Goal: Task Accomplishment & Management: Use online tool/utility

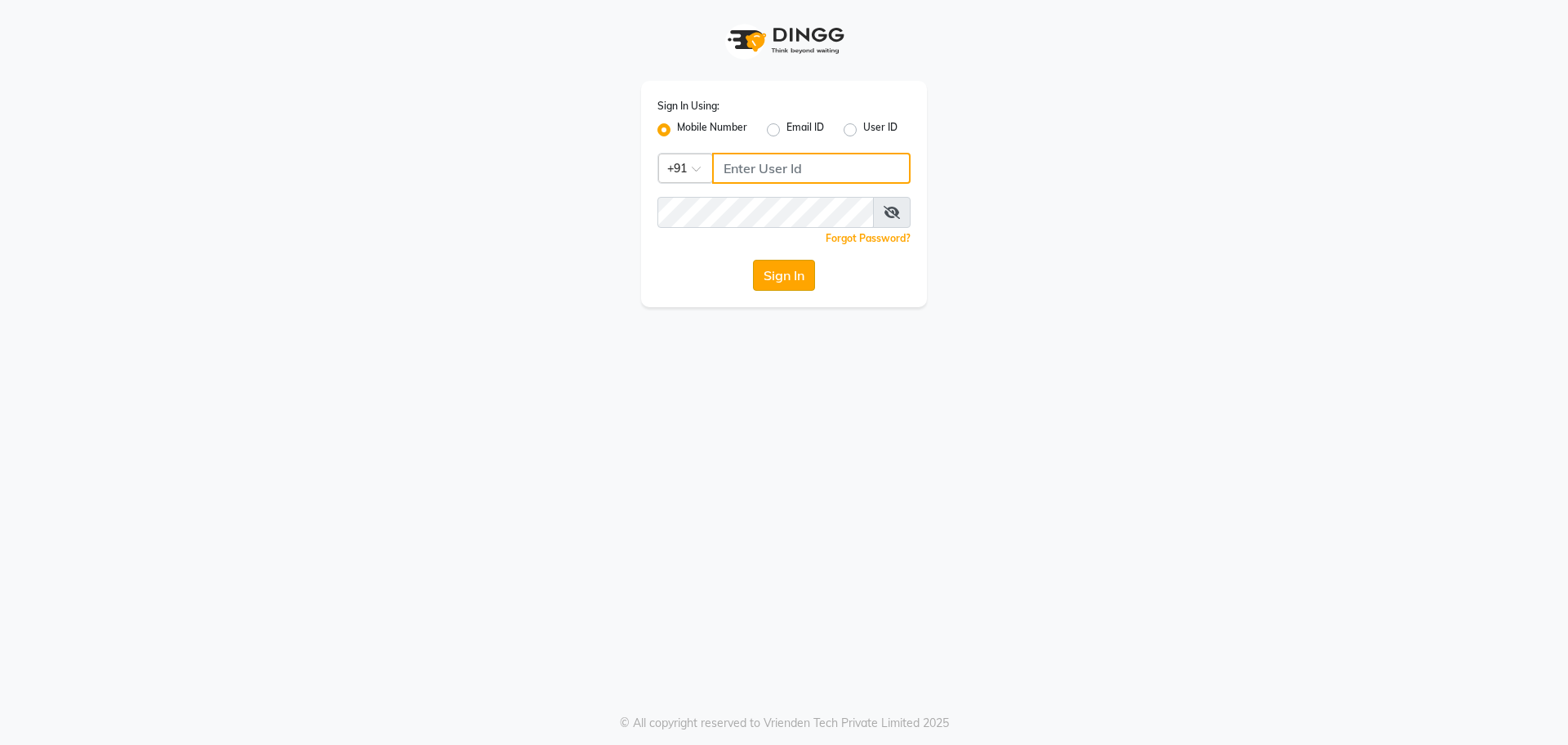
type input "8368858989"
click at [763, 272] on button "Sign In" at bounding box center [784, 275] width 62 height 31
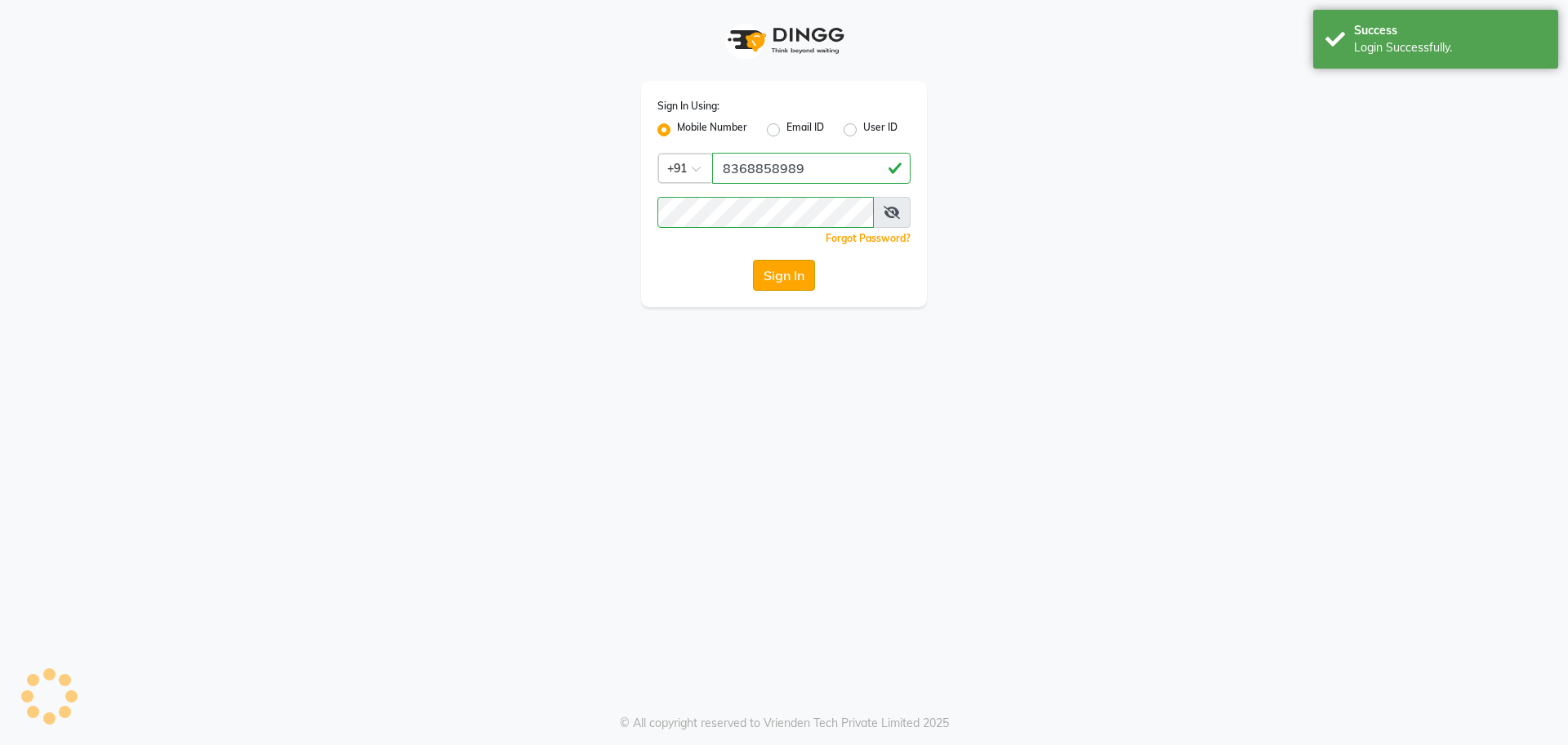
select select "service"
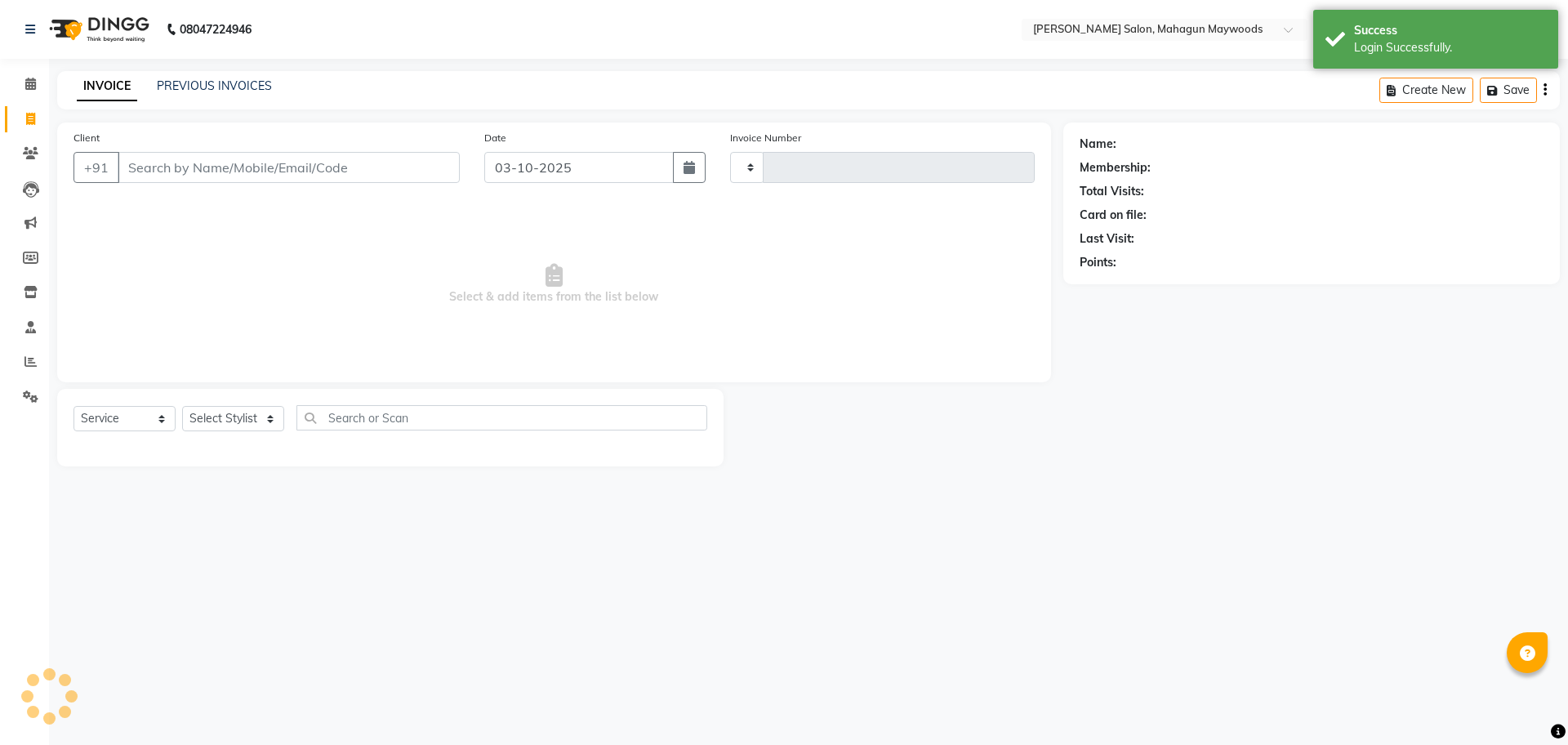
select select "en"
type input "3224"
select select "6425"
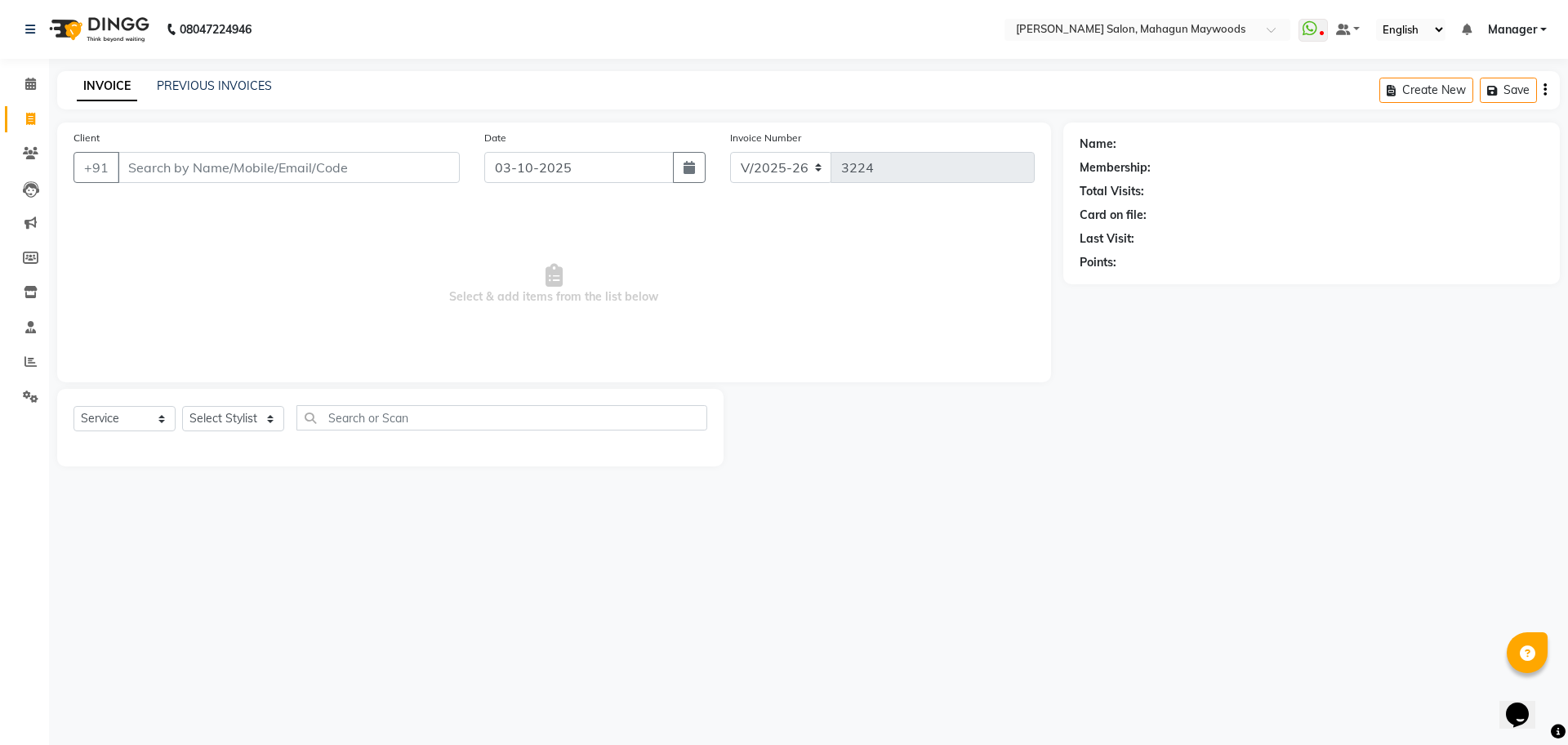
click at [354, 157] on input "Client" at bounding box center [288, 167] width 342 height 31
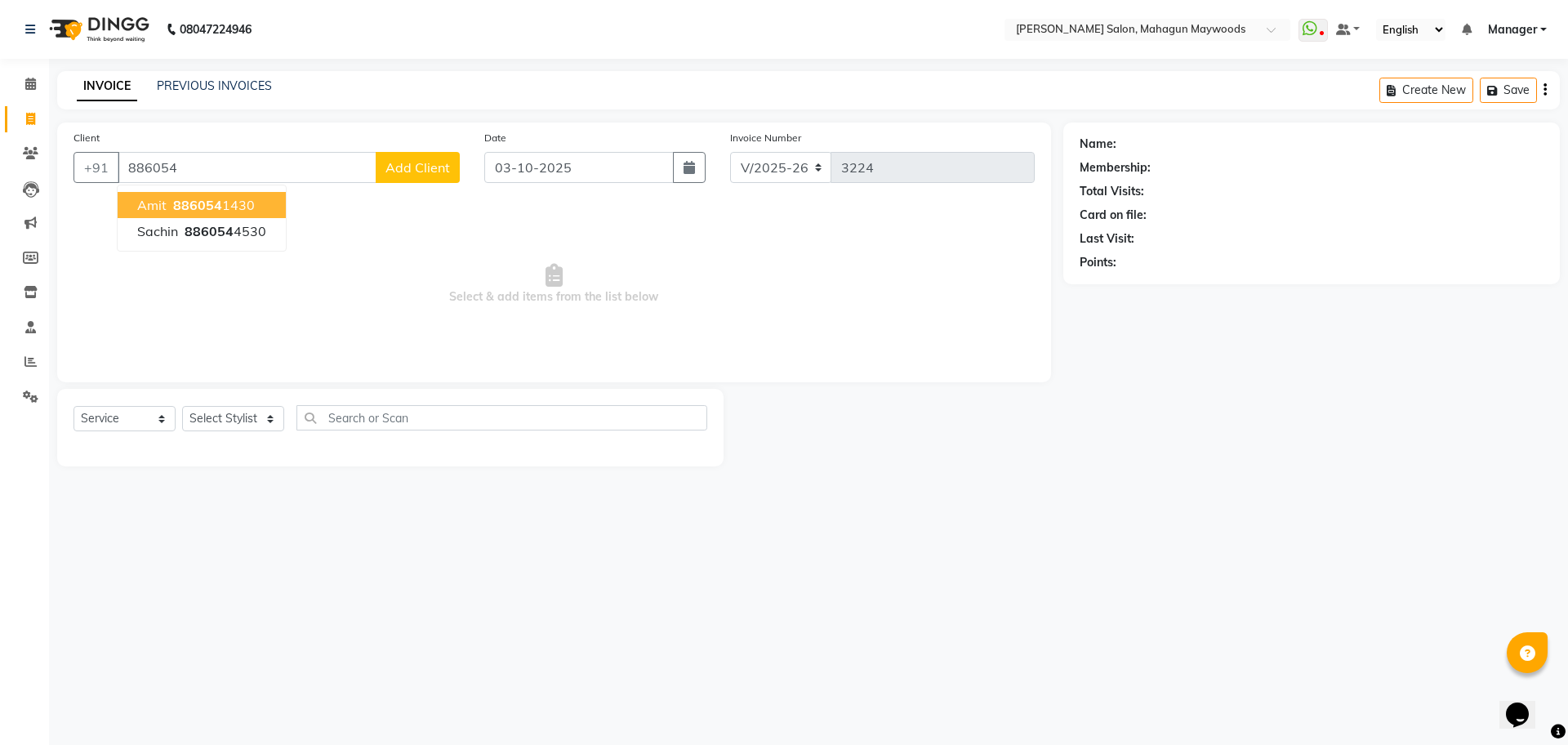
click at [216, 201] on span "886054" at bounding box center [197, 205] width 49 height 17
type input "8860541430"
click at [216, 201] on div "Client [PHONE_NUMBER] Amit 886054 1430 sachin 886054 4530 Add Client Date [DATE…" at bounding box center [553, 253] width 994 height 260
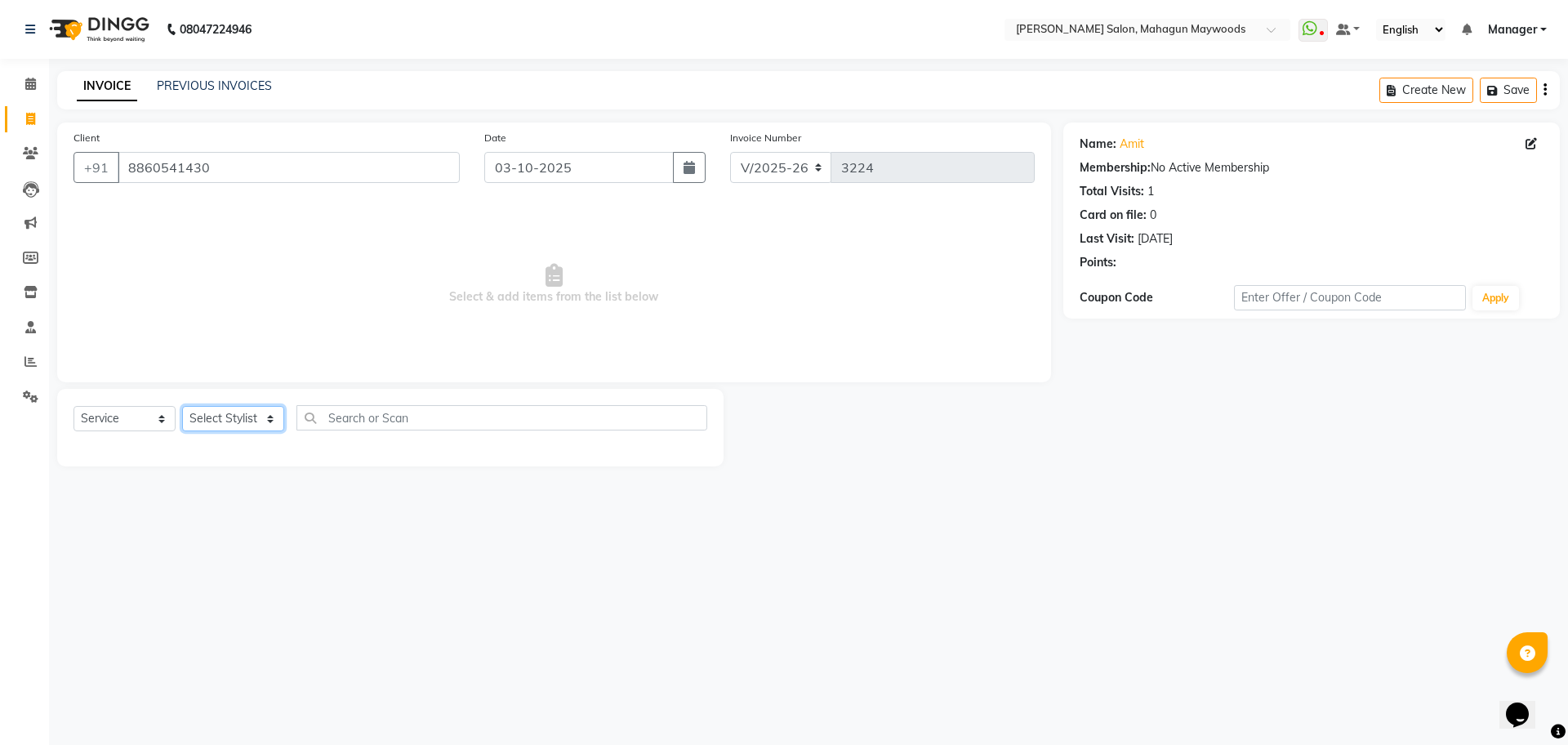
drag, startPoint x: 230, startPoint y: 415, endPoint x: 227, endPoint y: 428, distance: 13.3
click at [230, 415] on select "Select Stylist Aarti [PERSON_NAME] Manager Pranshant [PERSON_NAME] V Admin" at bounding box center [233, 419] width 102 height 25
select select "48625"
click at [182, 406] on select "Select Stylist Aarti [PERSON_NAME] Manager Pranshant [PERSON_NAME] V Admin" at bounding box center [233, 419] width 102 height 25
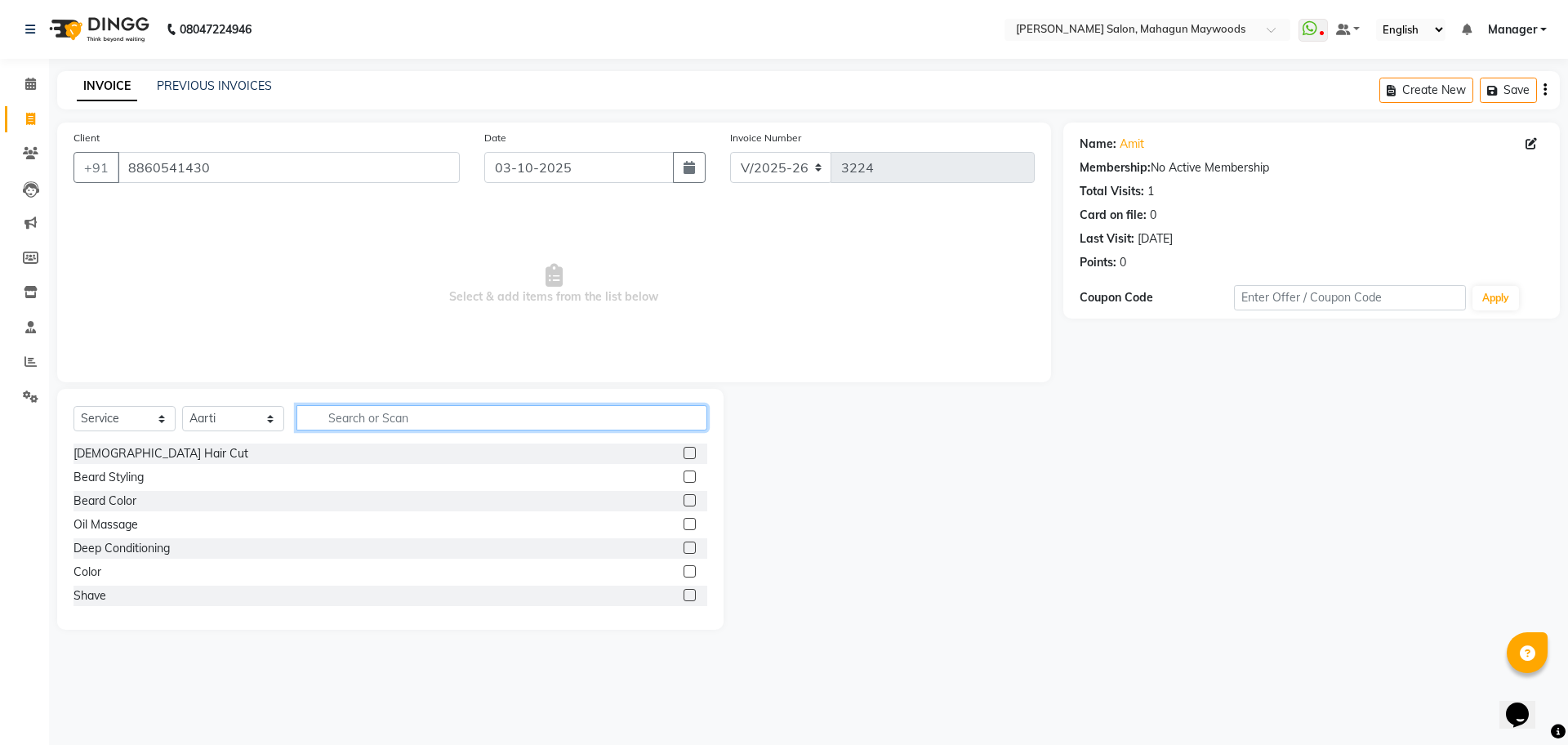
click at [341, 424] on input "text" at bounding box center [501, 418] width 410 height 25
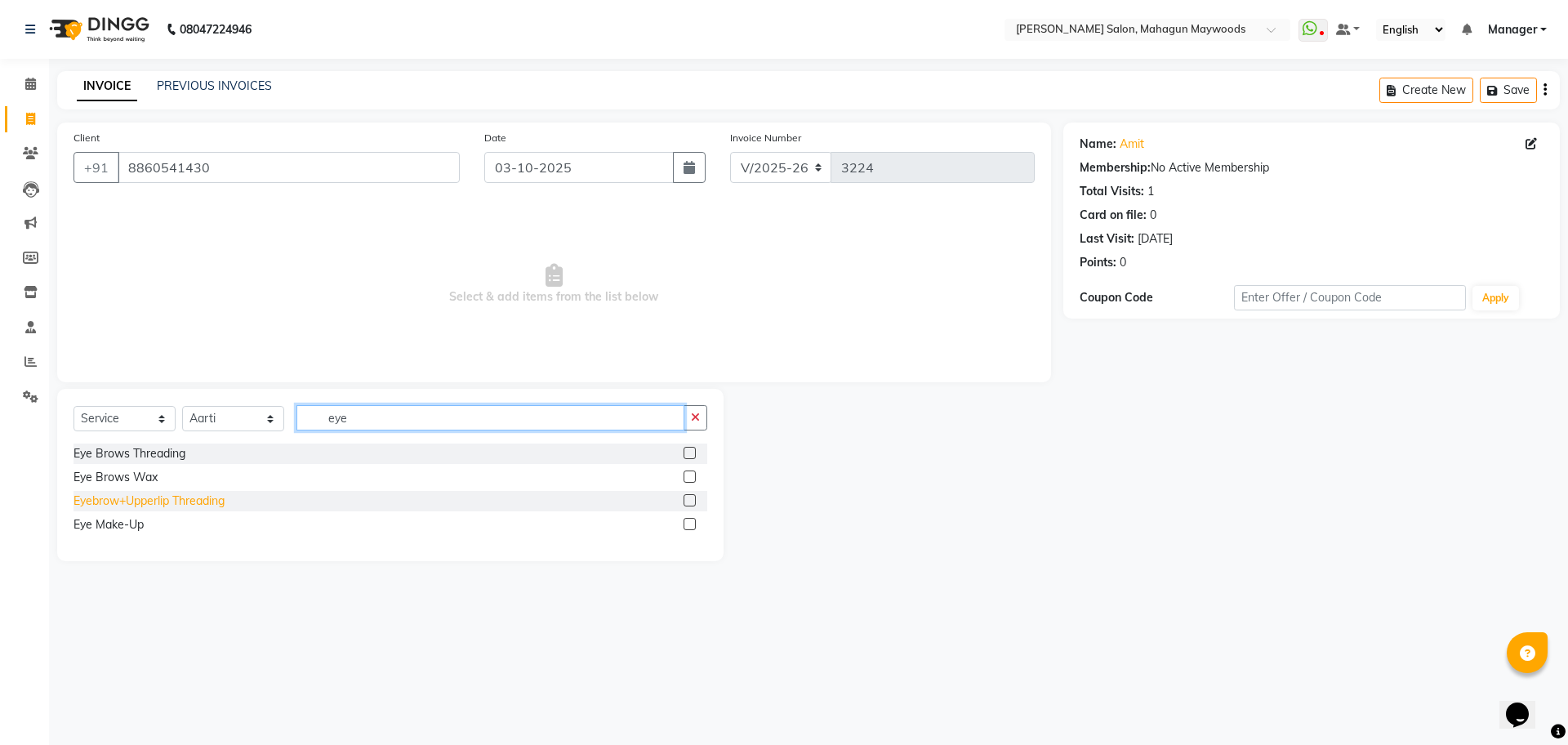
type input "eye"
click at [218, 498] on div "Eyebrow+Upperlip Threading" at bounding box center [149, 501] width 151 height 18
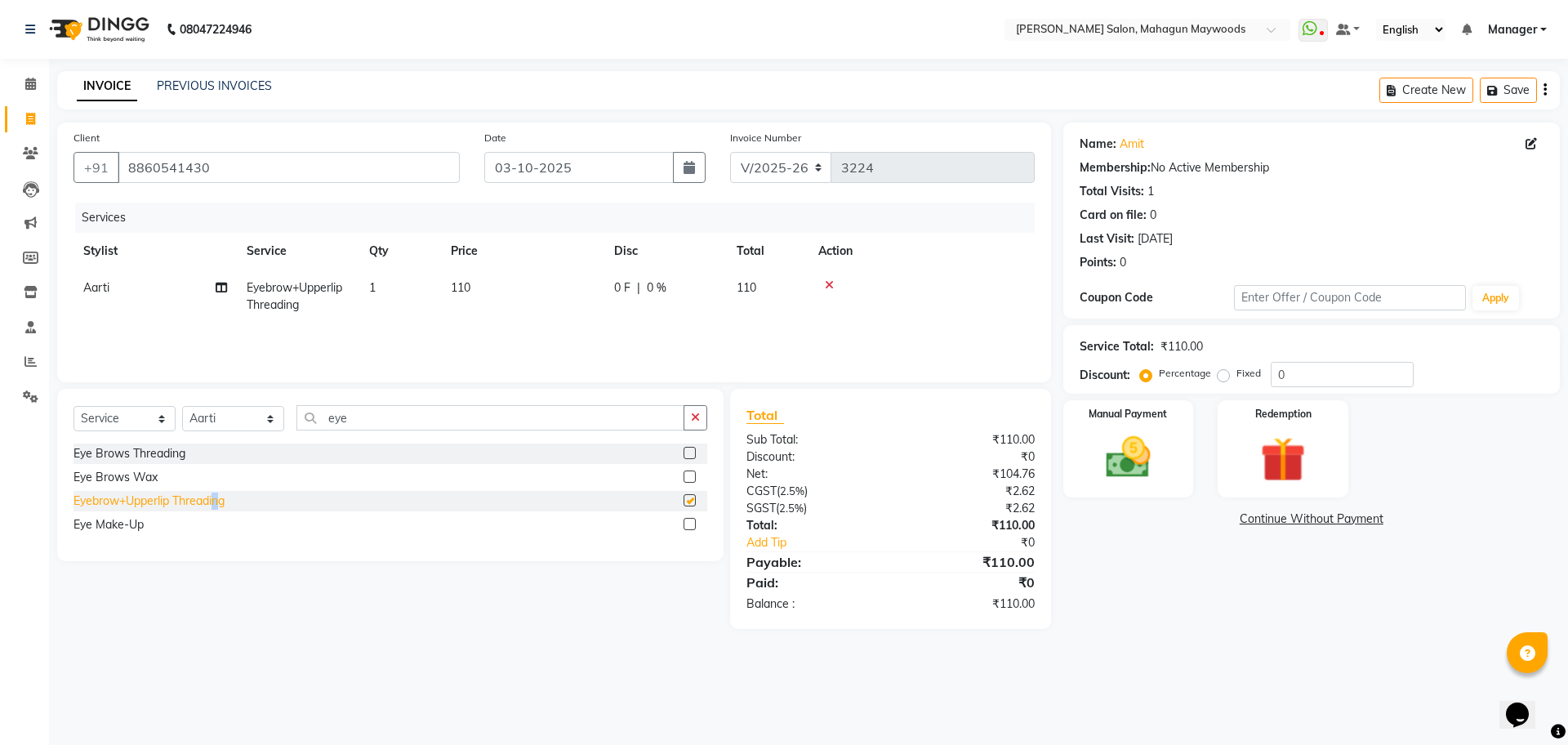
checkbox input "false"
click at [509, 288] on td "110" at bounding box center [522, 296] width 163 height 54
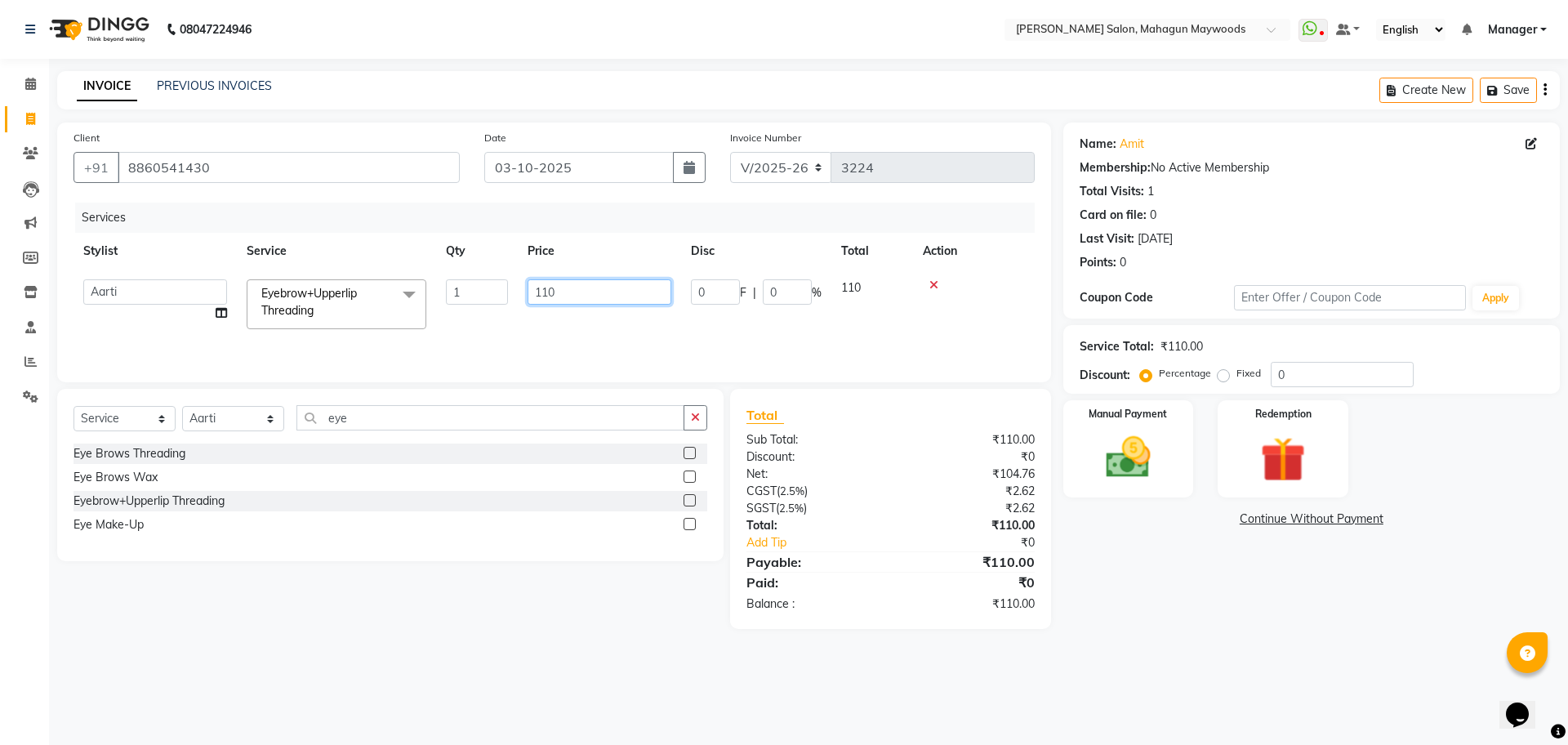
click at [583, 288] on input "110" at bounding box center [599, 292] width 144 height 25
type input "160"
click at [1077, 483] on div "Manual Payment" at bounding box center [1128, 449] width 135 height 100
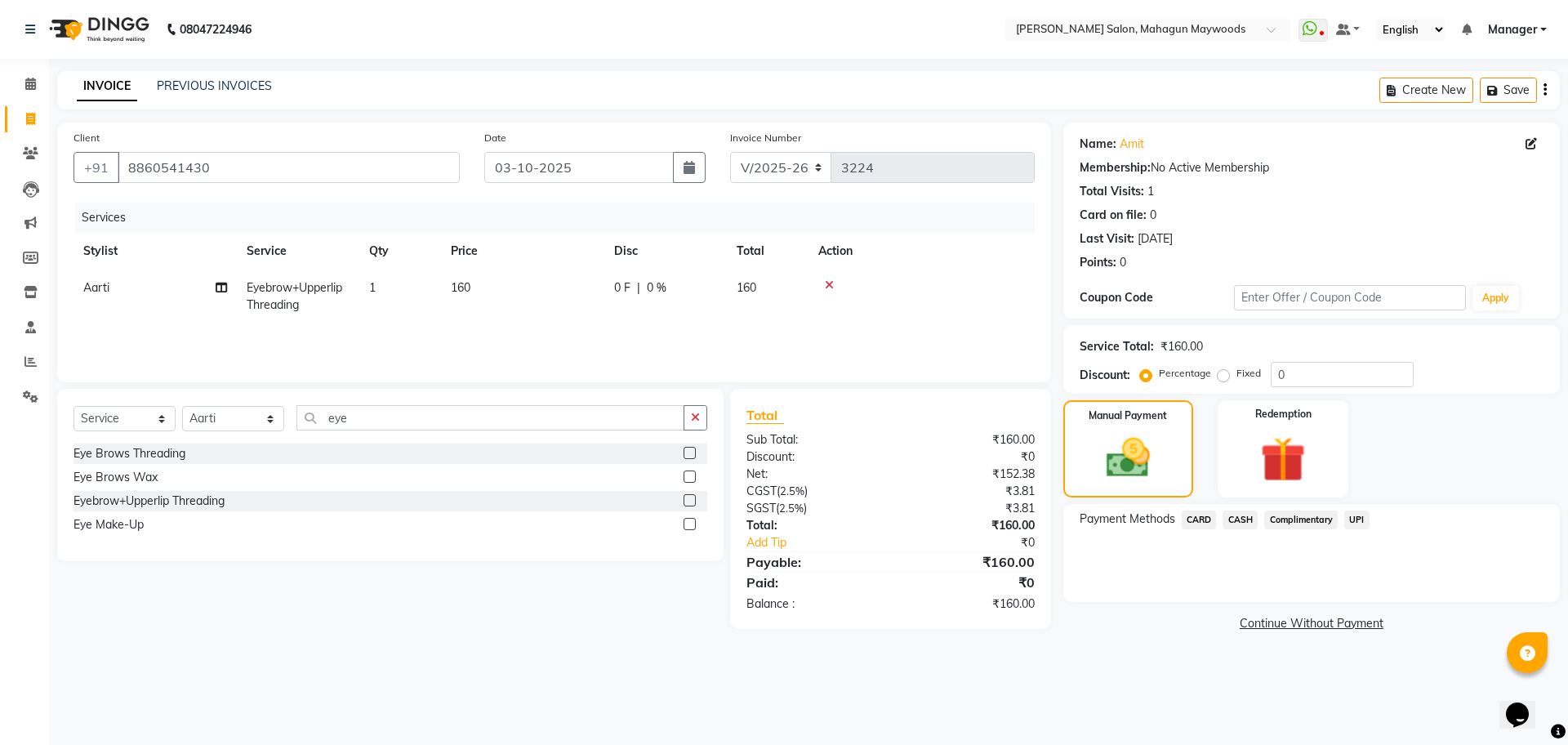
click at [1363, 520] on span "UPI" at bounding box center [1357, 520] width 25 height 18
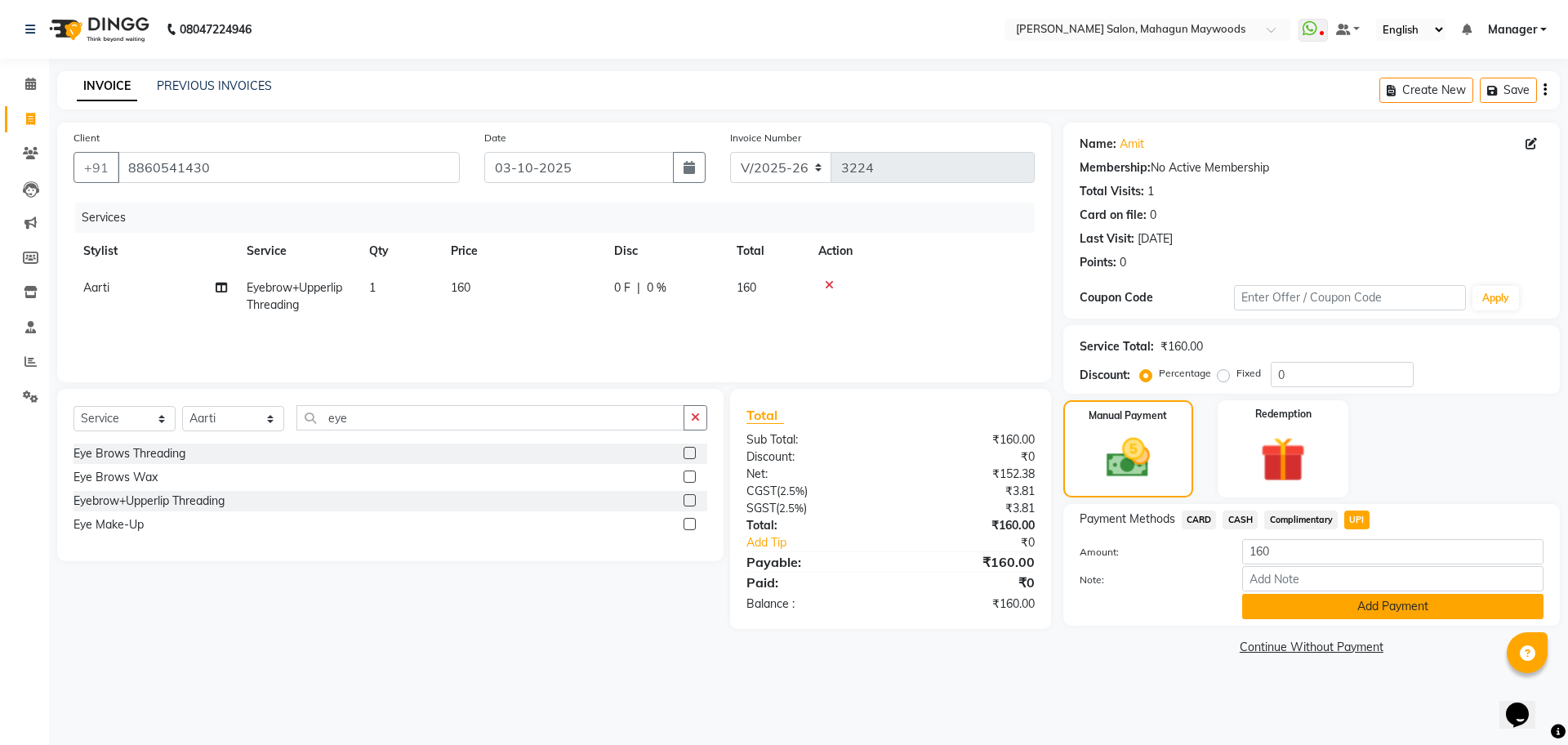
click at [1353, 608] on button "Add Payment" at bounding box center [1392, 606] width 301 height 25
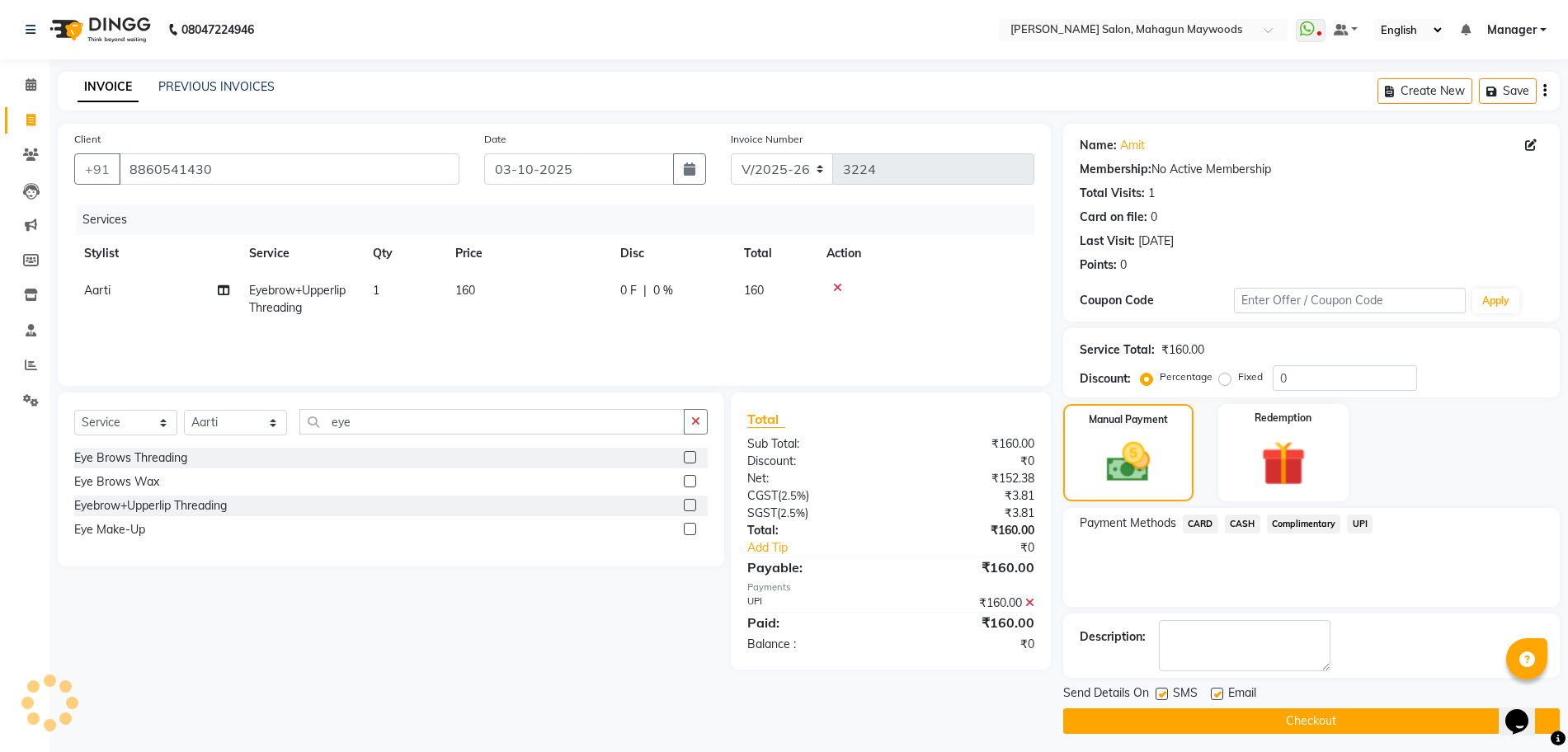
click at [1313, 717] on button "Checkout" at bounding box center [1311, 721] width 496 height 25
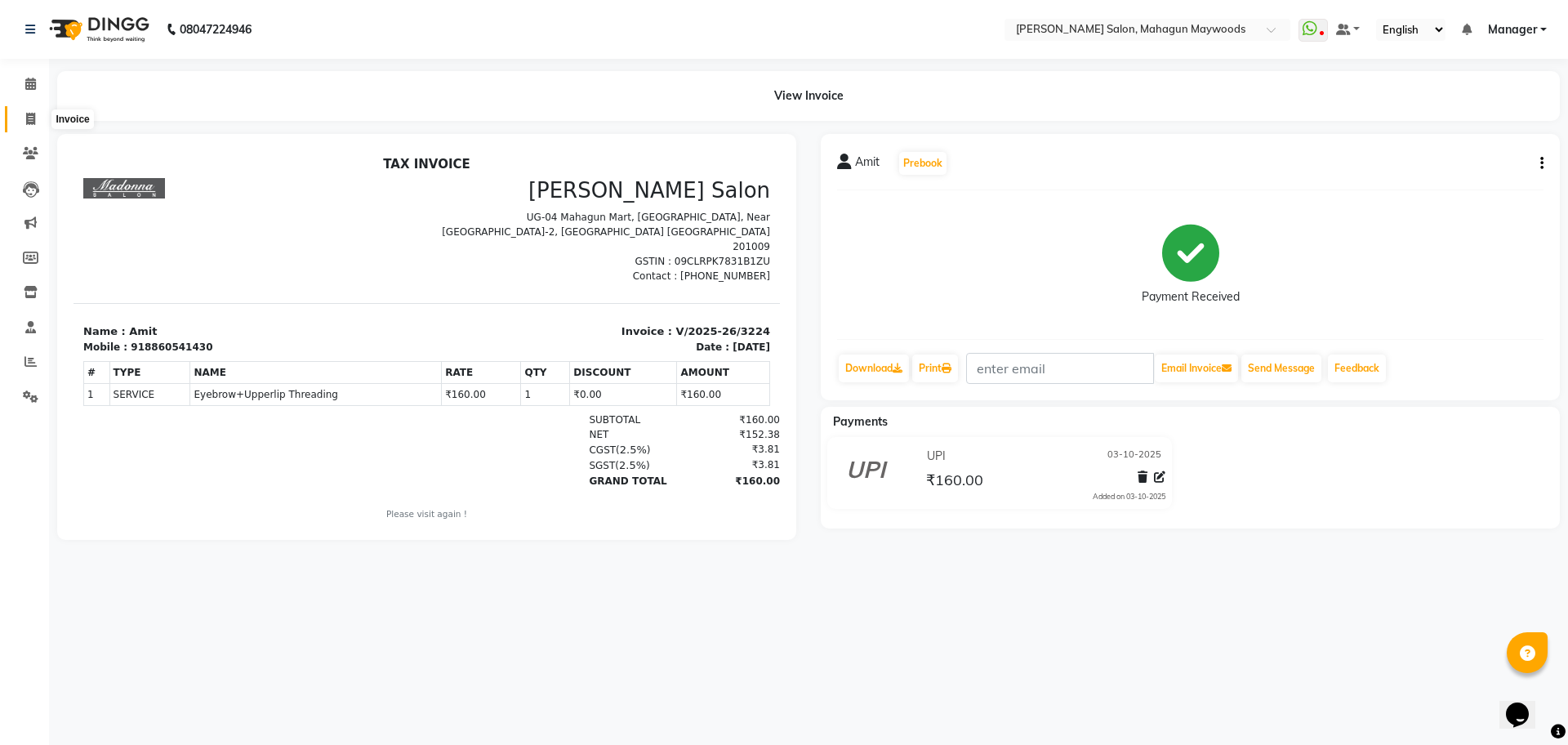
click at [37, 120] on span at bounding box center [31, 120] width 28 height 18
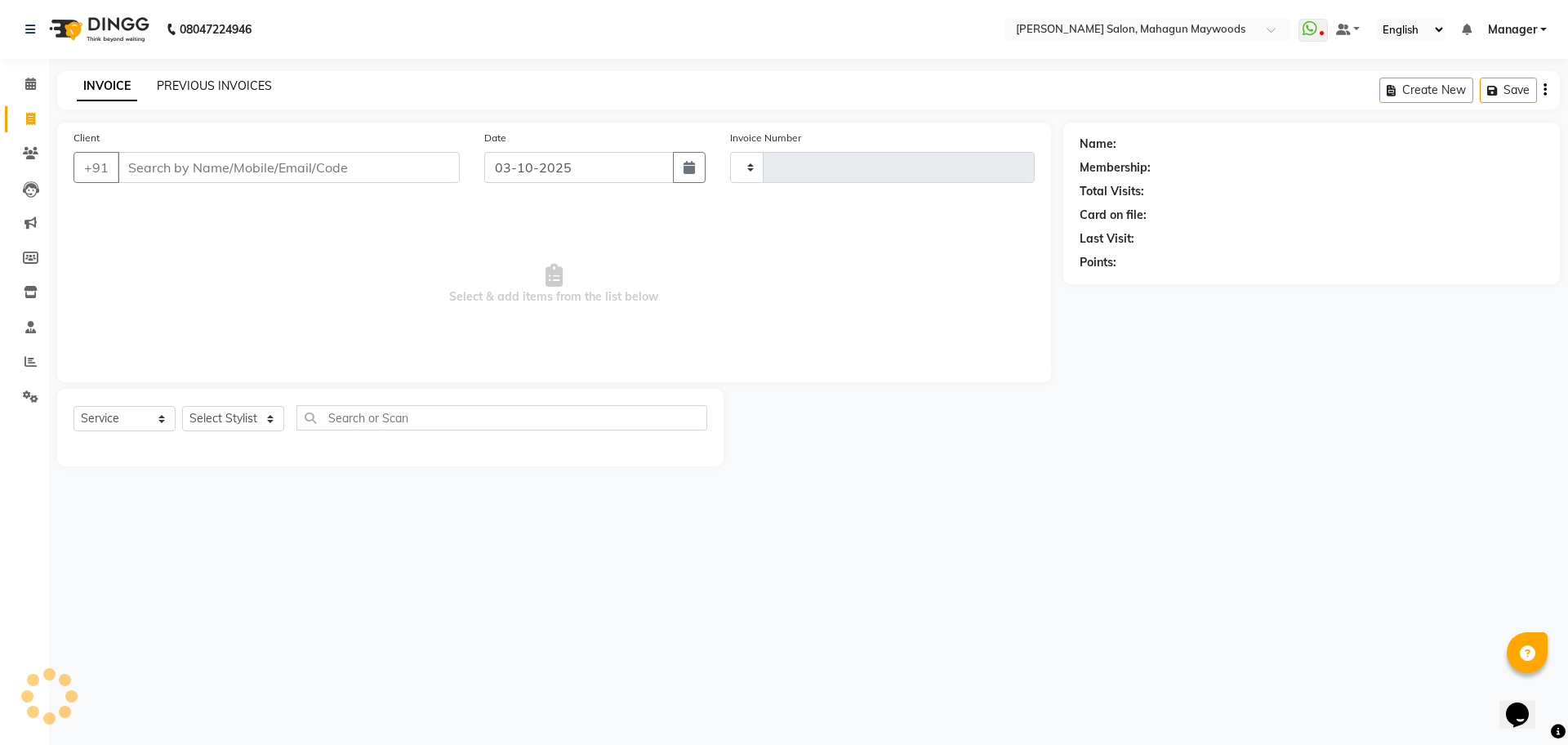
click at [195, 91] on link "PREVIOUS INVOICES" at bounding box center [215, 86] width 115 height 15
